Goal: Task Accomplishment & Management: Complete application form

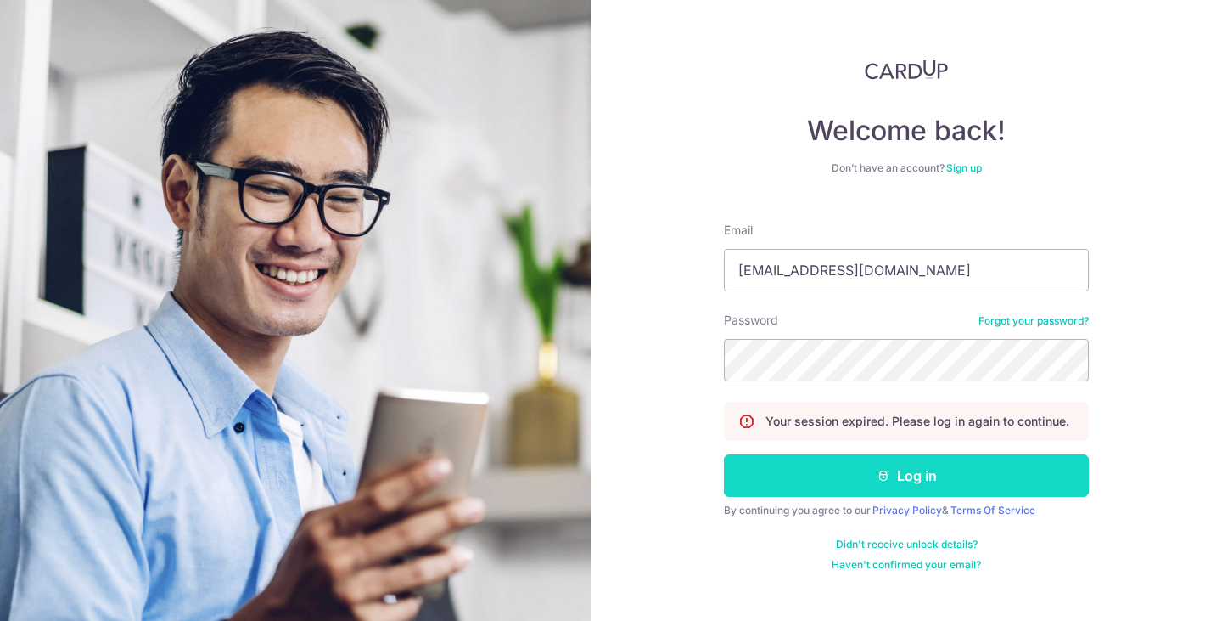
click at [897, 479] on button "Log in" at bounding box center [906, 475] width 365 height 42
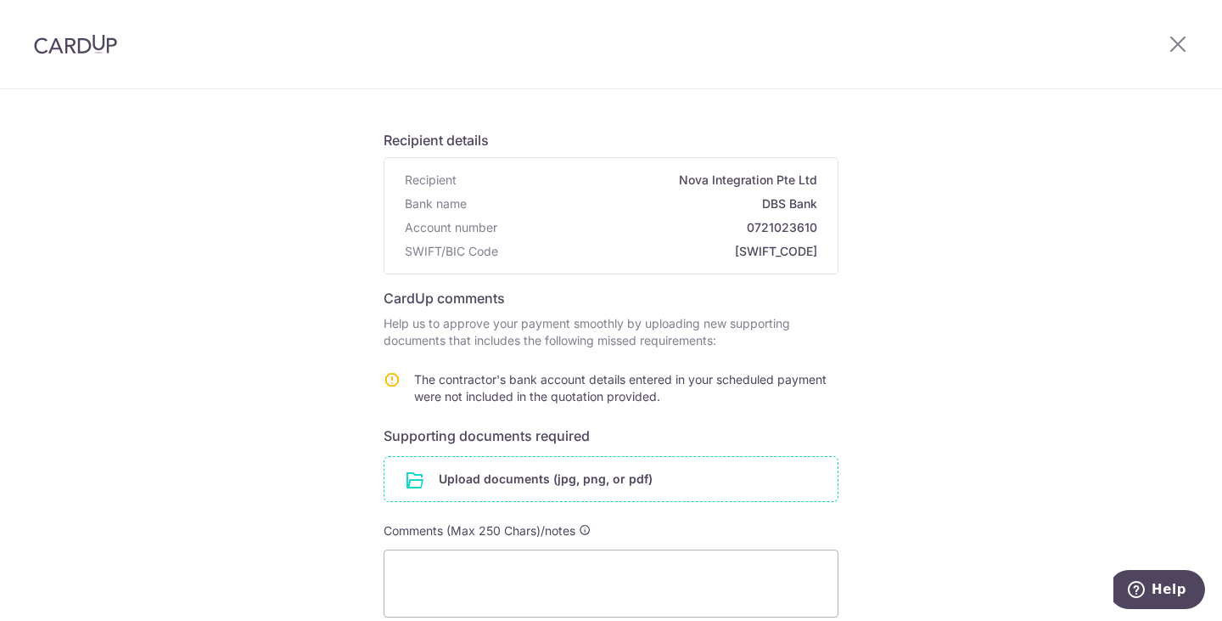
scroll to position [86, 0]
click at [738, 483] on input "file" at bounding box center [611, 478] width 453 height 44
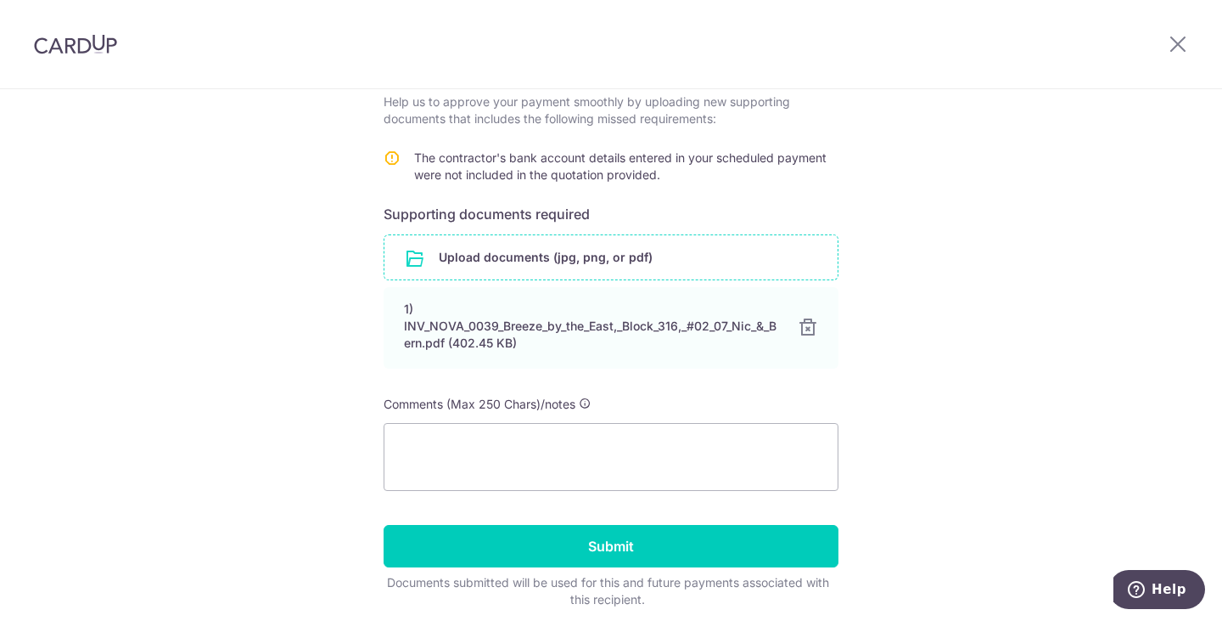
scroll to position [307, 0]
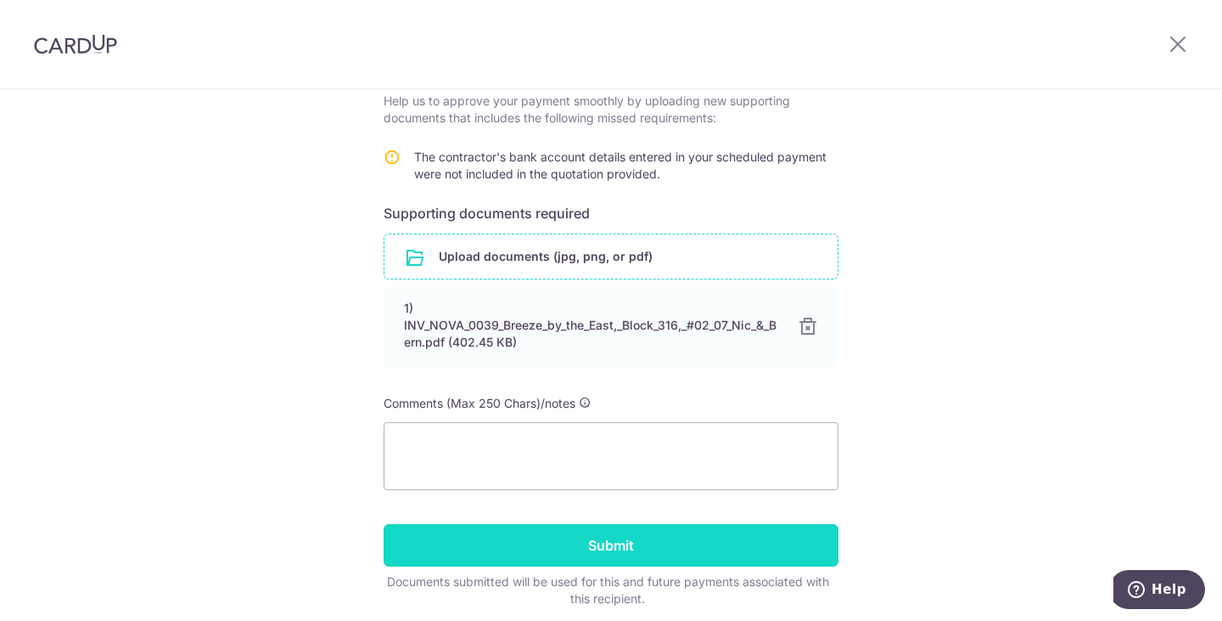
click at [576, 556] on input "Submit" at bounding box center [611, 545] width 455 height 42
